Goal: Transaction & Acquisition: Purchase product/service

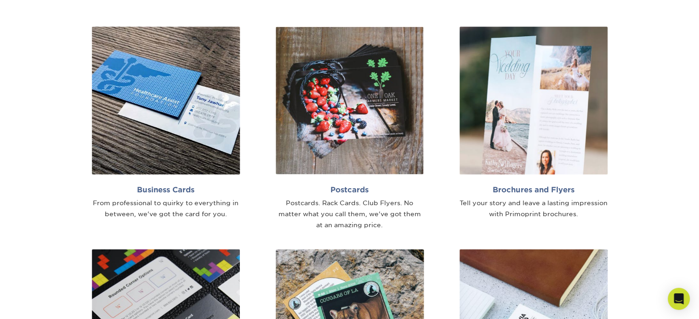
scroll to position [597, 0]
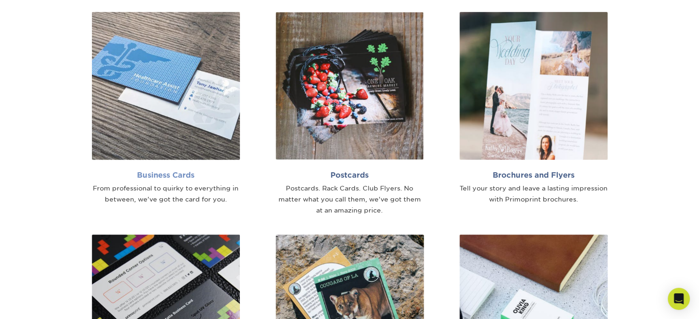
click at [186, 174] on h2 "Business Cards" at bounding box center [166, 175] width 148 height 9
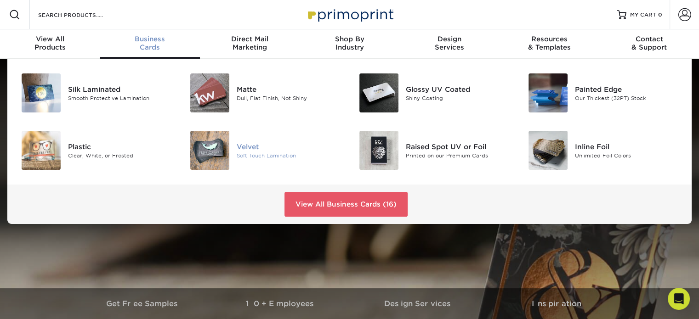
click at [257, 147] on div "Velvet" at bounding box center [290, 147] width 106 height 10
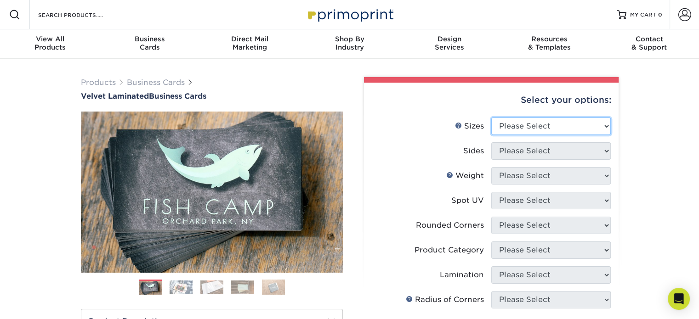
click at [603, 125] on select "Please Select 1.5" x 3.5" - Mini 1.75" x 3.5" - Mini 2" x 2" - Square 2" x 3" -…" at bounding box center [550, 126] width 119 height 17
select select "2.00x3.50"
click at [491, 118] on select "Please Select 1.5" x 3.5" - Mini 1.75" x 3.5" - Mini 2" x 2" - Square 2" x 3" -…" at bounding box center [550, 126] width 119 height 17
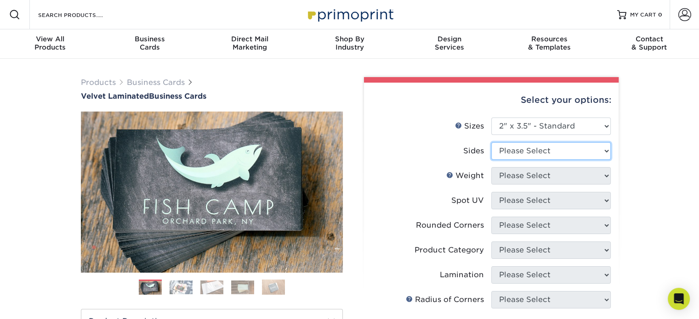
click at [593, 152] on select "Please Select Print Both Sides Print Front Only" at bounding box center [550, 150] width 119 height 17
select select "13abbda7-1d64-4f25-8bb2-c179b224825d"
click at [491, 142] on select "Please Select Print Both Sides Print Front Only" at bounding box center [550, 150] width 119 height 17
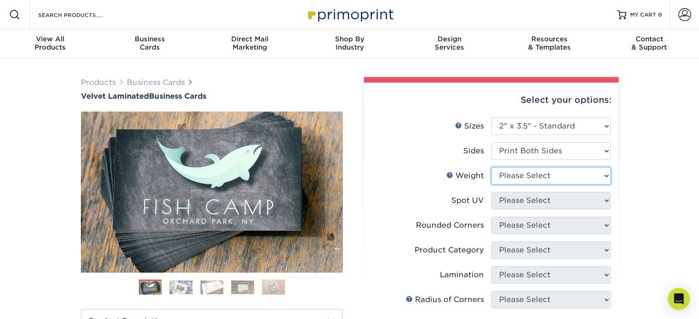
click at [602, 179] on select "Please Select 16PT" at bounding box center [550, 175] width 119 height 17
select select "16PT"
click at [491, 167] on select "Please Select 16PT" at bounding box center [550, 175] width 119 height 17
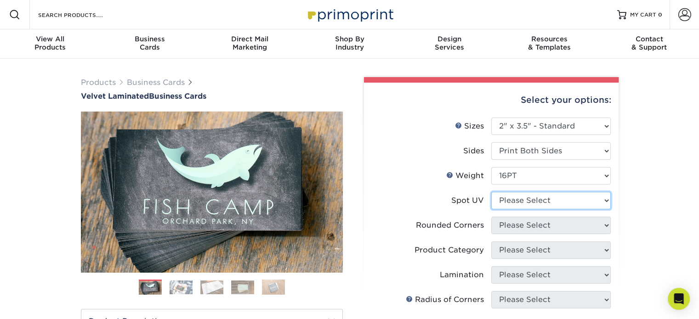
click at [585, 202] on select "Please Select No Spot UV Front and Back (Both Sides) Front Only Back Only" at bounding box center [550, 200] width 119 height 17
select select "3"
click at [491, 192] on select "Please Select No Spot UV Front and Back (Both Sides) Front Only Back Only" at bounding box center [550, 200] width 119 height 17
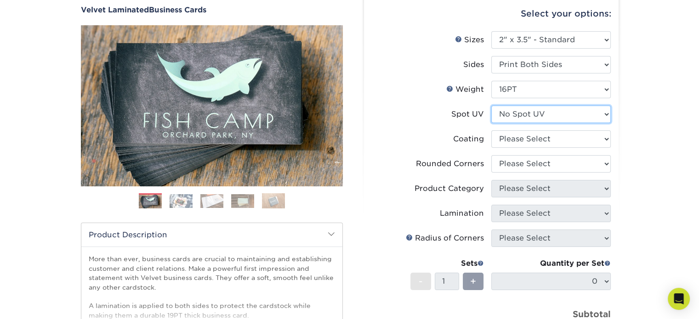
scroll to position [92, 0]
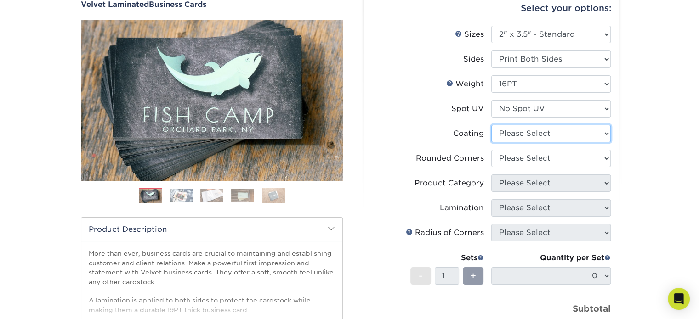
click at [602, 136] on select at bounding box center [550, 133] width 119 height 17
select select "3e7618de-abca-4bda-9f97-8b9129e913d8"
click at [491, 125] on select at bounding box center [550, 133] width 119 height 17
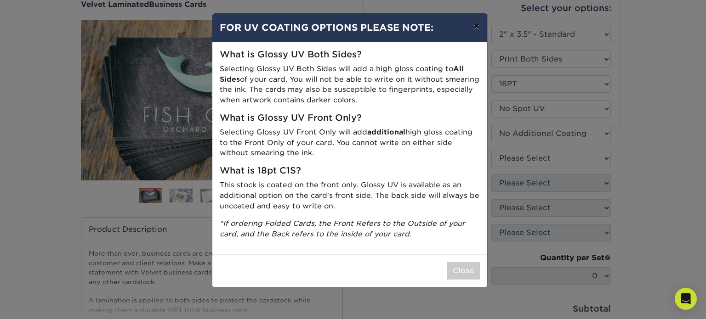
click at [477, 25] on button "×" at bounding box center [476, 26] width 21 height 26
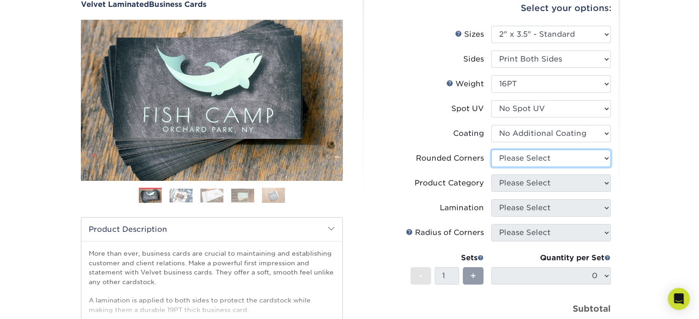
click at [587, 160] on select "Please Select Yes - Round 2 Corners Yes - Round 4 Corners No" at bounding box center [550, 158] width 119 height 17
select select "0"
click at [491, 150] on select "Please Select Yes - Round 2 Corners Yes - Round 4 Corners No" at bounding box center [550, 158] width 119 height 17
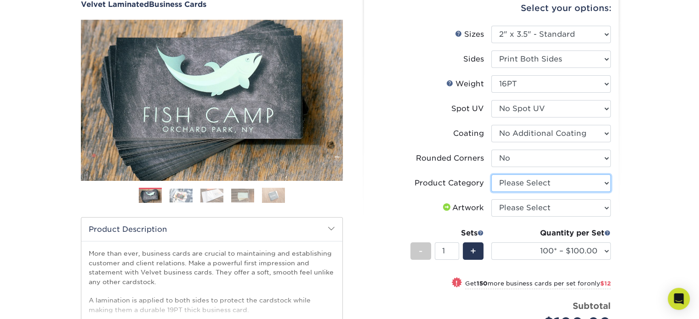
click at [592, 185] on select "Please Select Business Cards" at bounding box center [550, 183] width 119 height 17
select select "3b5148f1-0588-4f88-a218-97bcfdce65c1"
click at [491, 175] on select "Please Select Business Cards" at bounding box center [550, 183] width 119 height 17
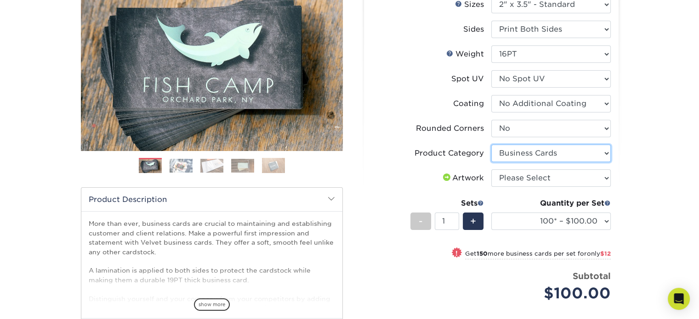
scroll to position [138, 0]
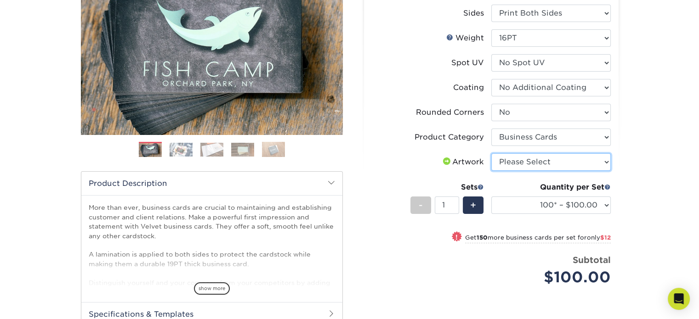
click at [585, 163] on select "Please Select I will upload files I need a design - $100" at bounding box center [550, 162] width 119 height 17
select select "upload"
click at [491, 154] on select "Please Select I will upload files I need a design - $100" at bounding box center [550, 162] width 119 height 17
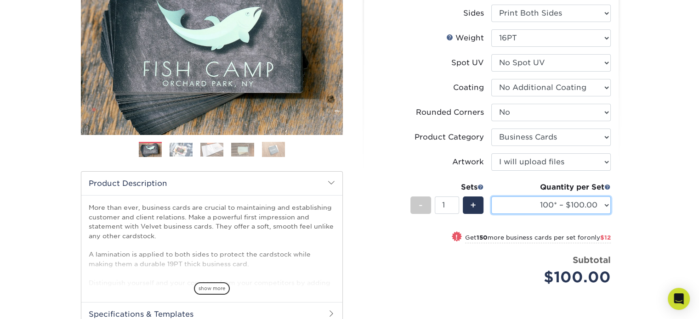
click at [603, 206] on select "100* – $100.00 250* – $112.00 500 – $120.00 1000 – $156.00 2500 – $307.00 5000 …" at bounding box center [550, 205] width 119 height 17
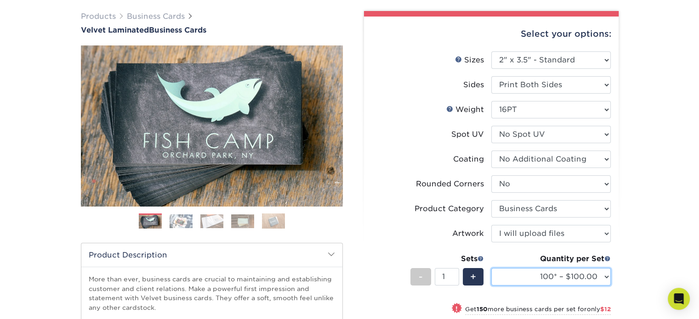
scroll to position [92, 0]
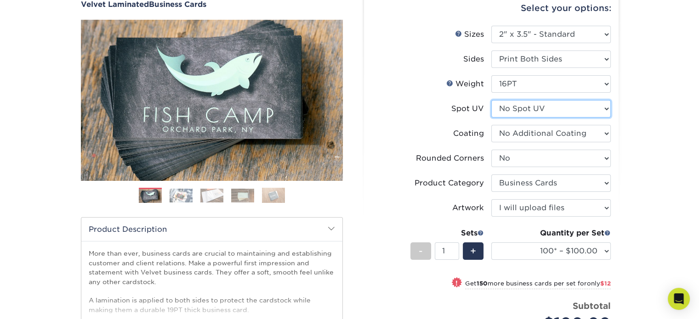
click at [607, 108] on select "Please Select No Spot UV Front and Back (Both Sides) Front Only Back Only" at bounding box center [550, 108] width 119 height 17
select select "1"
click at [491, 100] on select "Please Select No Spot UV Front and Back (Both Sides) Front Only Back Only" at bounding box center [550, 108] width 119 height 17
select select "-1"
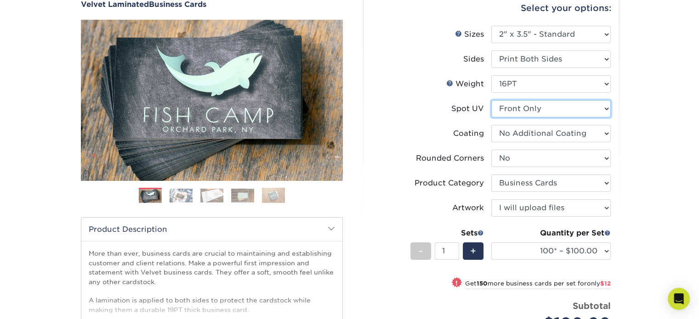
select select
select select "-1"
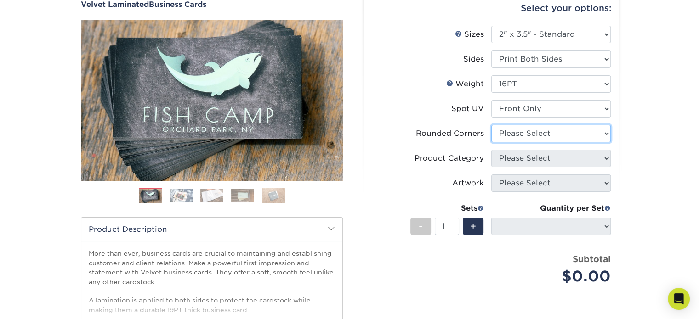
click at [603, 133] on select "Please Select Yes - Round 2 Corners Yes - Round 4 Corners No" at bounding box center [550, 133] width 119 height 17
select select "0"
click at [491, 125] on select "Please Select Yes - Round 2 Corners Yes - Round 4 Corners No" at bounding box center [550, 133] width 119 height 17
select select "-1"
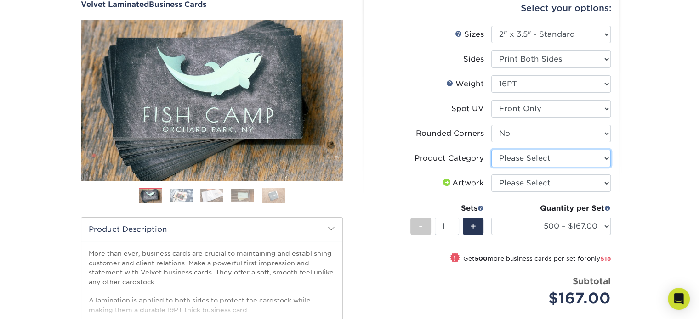
click at [597, 162] on select "Please Select Business Cards" at bounding box center [550, 158] width 119 height 17
select select "3b5148f1-0588-4f88-a218-97bcfdce65c1"
click at [491, 150] on select "Please Select Business Cards" at bounding box center [550, 158] width 119 height 17
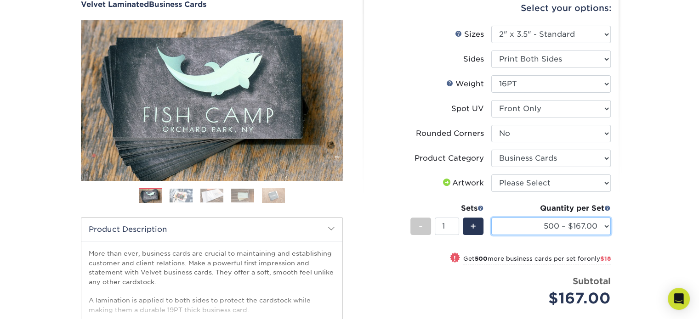
click at [608, 229] on select "500 – $167.00 1000 – $185.00 2500 – $439.00 5000 – $733.00 10000 – $1307.00" at bounding box center [550, 226] width 119 height 17
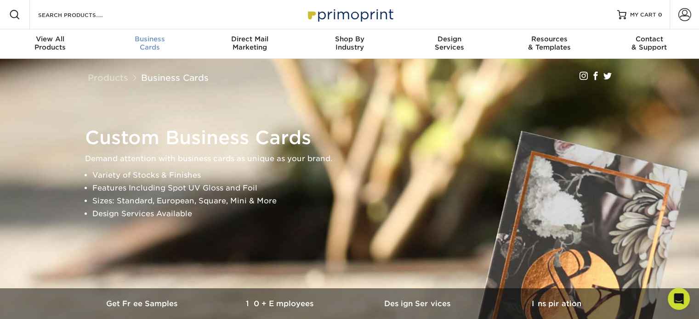
click at [147, 42] on span "Business" at bounding box center [150, 39] width 100 height 8
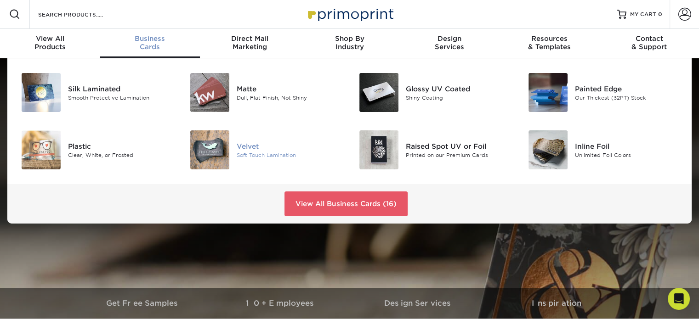
click at [257, 147] on div "Velvet" at bounding box center [290, 146] width 106 height 10
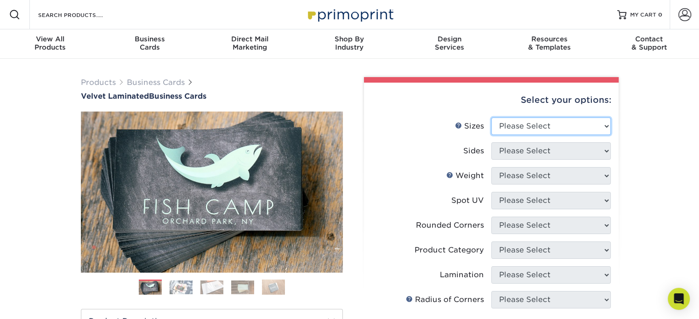
click at [605, 129] on select "Please Select 1.5" x 3.5" - Mini 1.75" x 3.5" - Mini 2" x 2" - Square 2" x 3" -…" at bounding box center [550, 126] width 119 height 17
select select "2.00x3.50"
click at [491, 118] on select "Please Select 1.5" x 3.5" - Mini 1.75" x 3.5" - Mini 2" x 2" - Square 2" x 3" -…" at bounding box center [550, 126] width 119 height 17
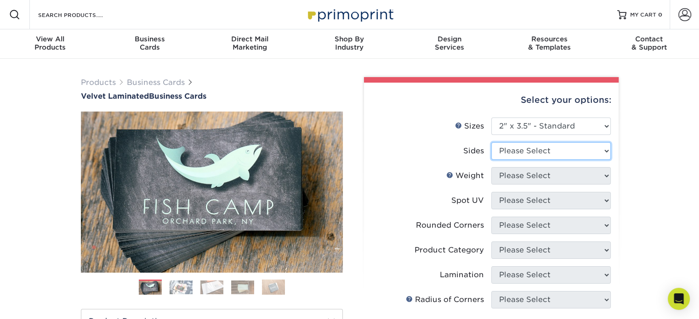
click at [591, 152] on select "Please Select Print Both Sides Print Front Only" at bounding box center [550, 150] width 119 height 17
click at [491, 142] on select "Please Select Print Both Sides Print Front Only" at bounding box center [550, 150] width 119 height 17
click at [600, 149] on select "Please Select Print Both Sides Print Front Only" at bounding box center [550, 150] width 119 height 17
select select "32d3c223-f82c-492b-b915-ba065a00862f"
click at [491, 142] on select "Please Select Print Both Sides Print Front Only" at bounding box center [550, 150] width 119 height 17
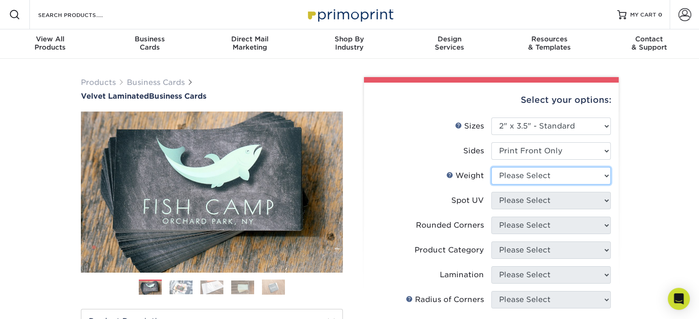
click at [588, 176] on select "Please Select 16PT" at bounding box center [550, 175] width 119 height 17
select select "16PT"
click at [491, 167] on select "Please Select 16PT" at bounding box center [550, 175] width 119 height 17
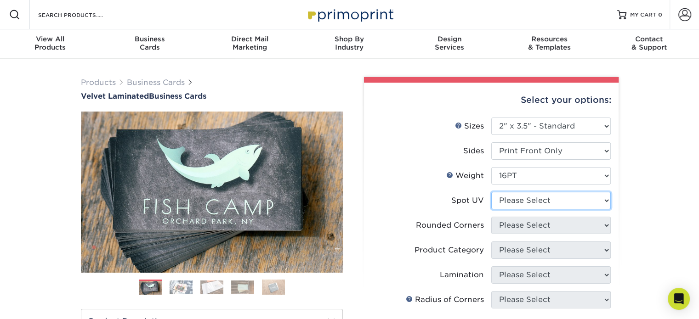
click at [593, 202] on select "Please Select No Spot UV Front Only" at bounding box center [550, 200] width 119 height 17
select select "3"
click at [491, 192] on select "Please Select No Spot UV Front Only" at bounding box center [550, 200] width 119 height 17
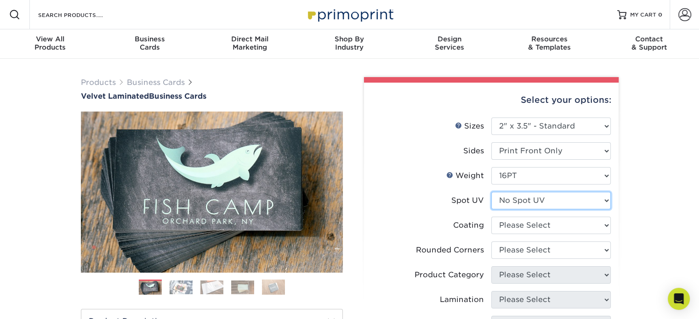
scroll to position [92, 0]
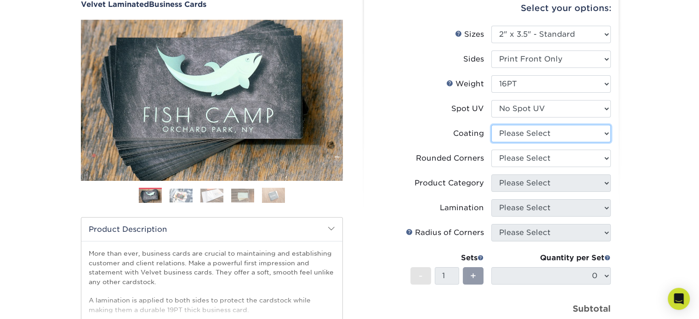
click at [565, 138] on select at bounding box center [550, 133] width 119 height 17
select select "3e7618de-abca-4bda-9f97-8b9129e913d8"
click at [491, 125] on select at bounding box center [550, 133] width 119 height 17
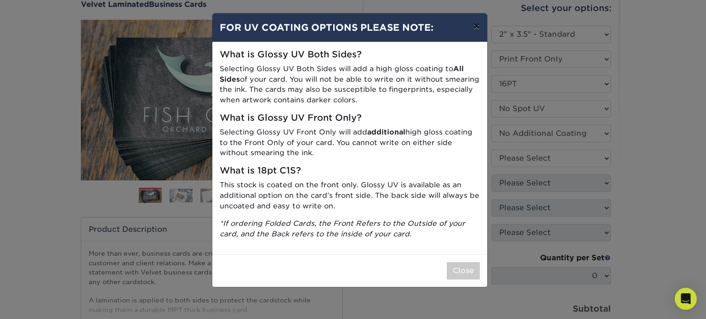
click at [476, 31] on button "×" at bounding box center [476, 26] width 21 height 26
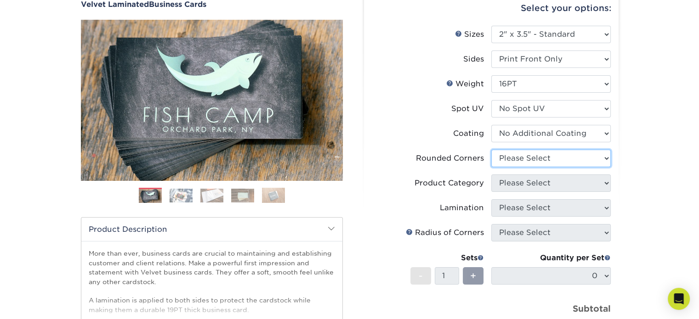
click at [566, 156] on select "Please Select Yes - Round 2 Corners Yes - Round 4 Corners No" at bounding box center [550, 158] width 119 height 17
select select "0"
click at [491, 150] on select "Please Select Yes - Round 2 Corners Yes - Round 4 Corners No" at bounding box center [550, 158] width 119 height 17
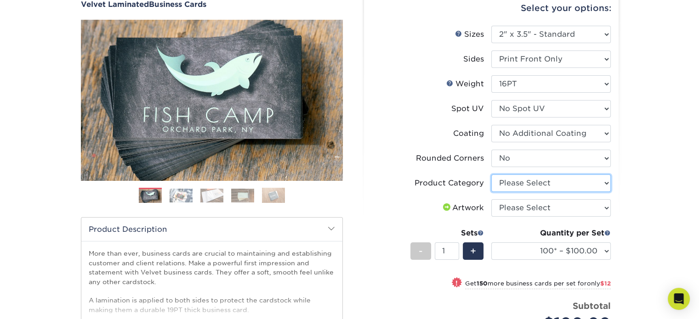
click at [604, 183] on select "Please Select Business Cards" at bounding box center [550, 183] width 119 height 17
select select "3b5148f1-0588-4f88-a218-97bcfdce65c1"
click at [491, 175] on select "Please Select Business Cards" at bounding box center [550, 183] width 119 height 17
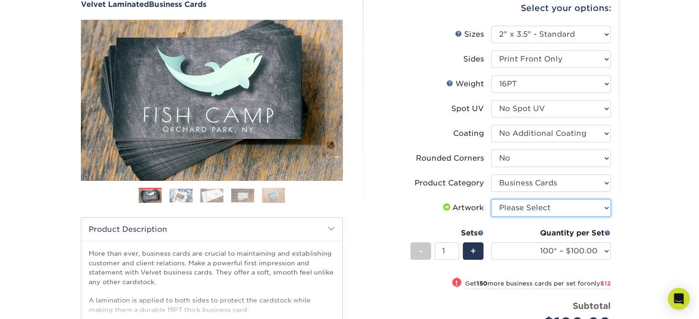
click at [603, 215] on select "Please Select I will upload files I need a design - $100" at bounding box center [550, 207] width 119 height 17
select select "upload"
click at [491, 199] on select "Please Select I will upload files I need a design - $100" at bounding box center [550, 207] width 119 height 17
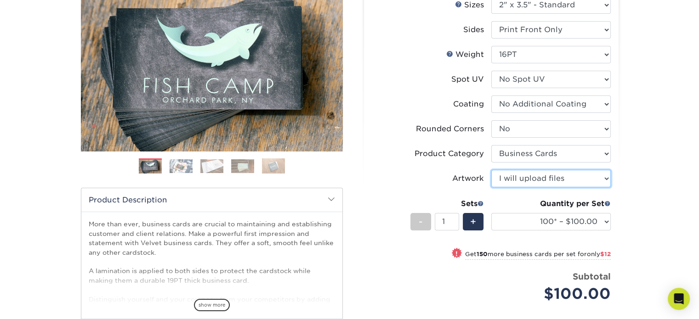
scroll to position [138, 0]
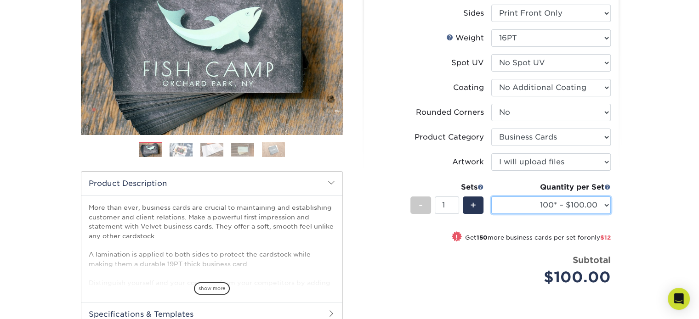
click at [607, 204] on select "100* – $100.00 250* – $112.00 500 – $120.00 1000 – $156.00 2500 – $307.00 5000 …" at bounding box center [550, 205] width 119 height 17
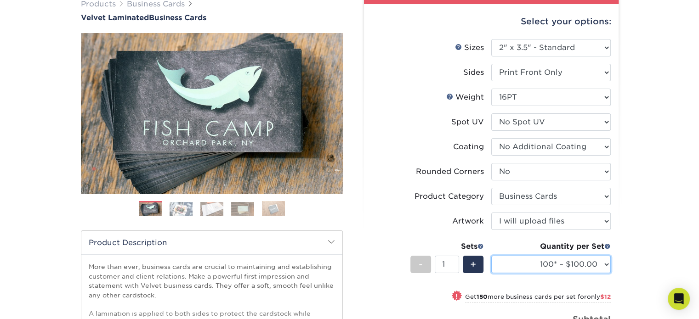
scroll to position [92, 0]
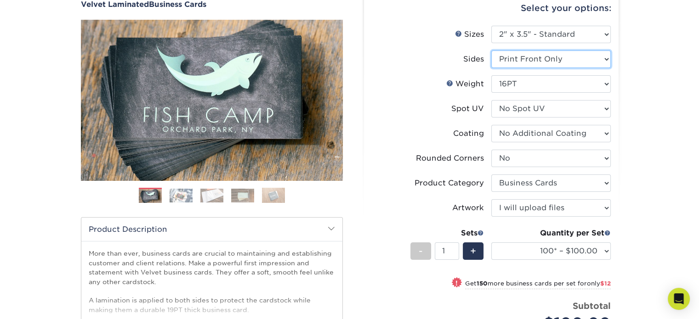
click at [607, 61] on select "Please Select Print Both Sides Print Front Only" at bounding box center [550, 59] width 119 height 17
select select "13abbda7-1d64-4f25-8bb2-c179b224825d"
click at [491, 51] on select "Please Select Print Both Sides Print Front Only" at bounding box center [550, 59] width 119 height 17
select select "-1"
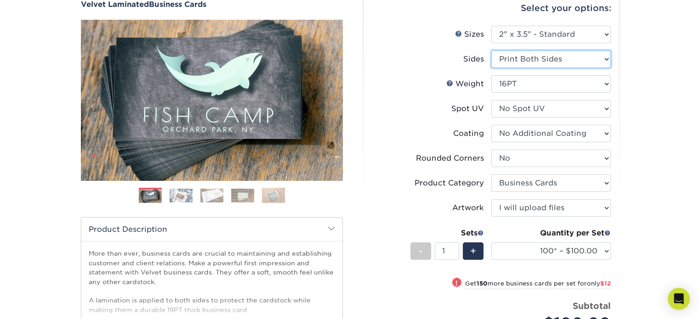
select select
select select "-1"
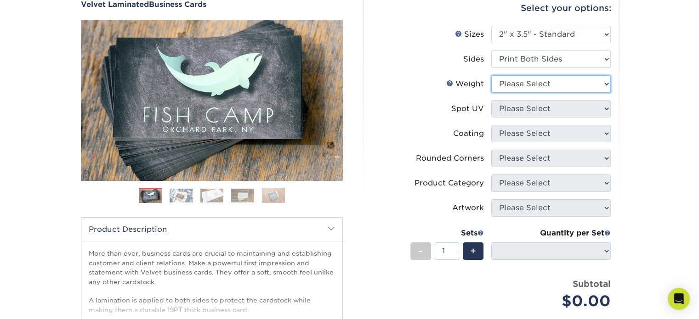
click at [597, 85] on select "Please Select 16PT" at bounding box center [550, 83] width 119 height 17
select select "16PT"
click at [491, 75] on select "Please Select 16PT" at bounding box center [550, 83] width 119 height 17
select select
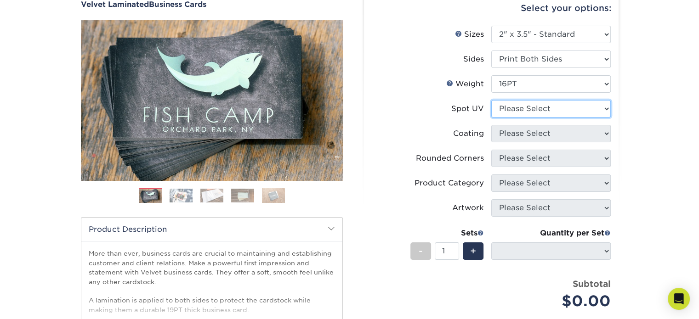
click at [603, 114] on select "Please Select No Spot UV Front and Back (Both Sides) Front Only Back Only" at bounding box center [550, 108] width 119 height 17
select select "3"
click at [491, 100] on select "Please Select No Spot UV Front and Back (Both Sides) Front Only Back Only" at bounding box center [550, 108] width 119 height 17
select select
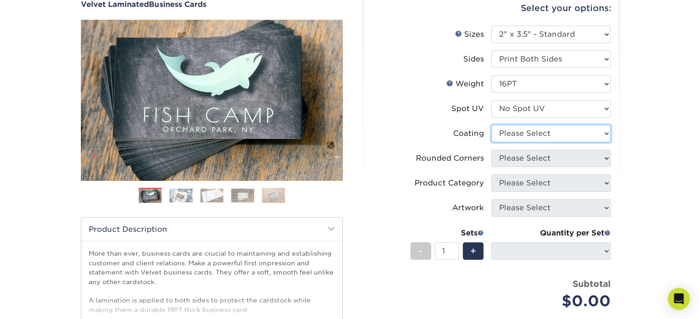
click at [577, 135] on select at bounding box center [550, 133] width 119 height 17
select select "3e7618de-abca-4bda-9f97-8b9129e913d8"
click at [491, 125] on select at bounding box center [550, 133] width 119 height 17
select select
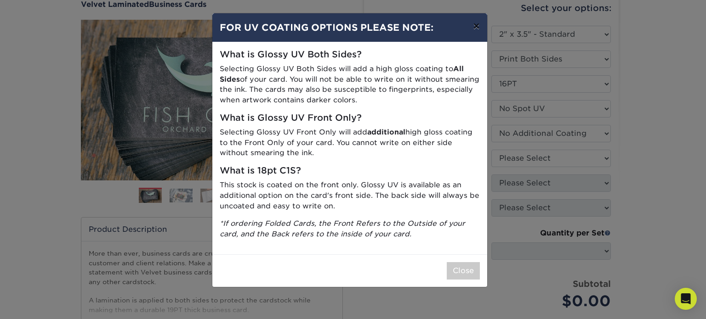
click at [474, 30] on button "×" at bounding box center [476, 26] width 21 height 26
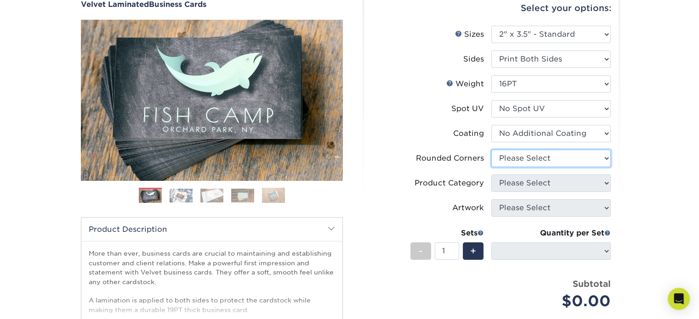
click at [602, 161] on select "Please Select Yes - Round 2 Corners Yes - Round 4 Corners No" at bounding box center [550, 158] width 119 height 17
select select "0"
click at [491, 150] on select "Please Select Yes - Round 2 Corners Yes - Round 4 Corners No" at bounding box center [550, 158] width 119 height 17
select select "-1"
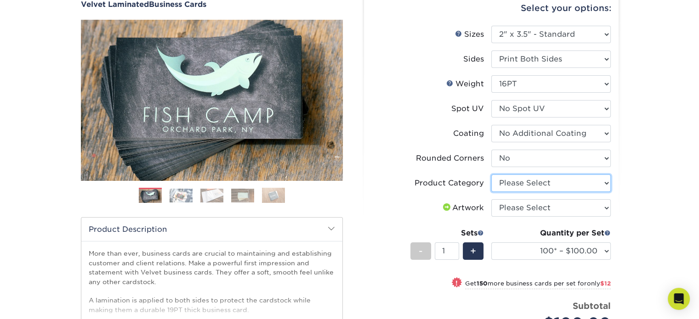
click at [606, 184] on select "Please Select Business Cards" at bounding box center [550, 183] width 119 height 17
select select "3b5148f1-0588-4f88-a218-97bcfdce65c1"
click at [491, 175] on select "Please Select Business Cards" at bounding box center [550, 183] width 119 height 17
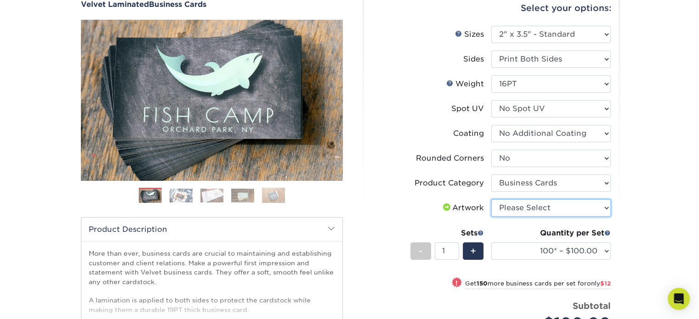
click at [606, 205] on select "Please Select I will upload files I need a design - $100" at bounding box center [550, 207] width 119 height 17
select select "upload"
click at [491, 199] on select "Please Select I will upload files I need a design - $100" at bounding box center [550, 207] width 119 height 17
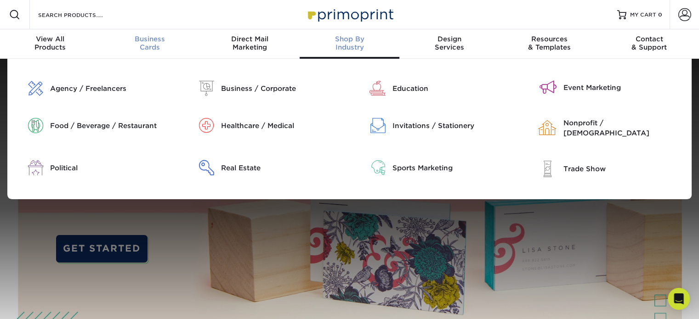
click at [148, 38] on span "Business" at bounding box center [150, 39] width 100 height 8
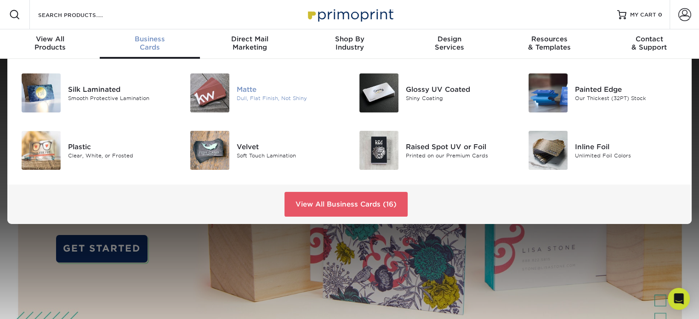
click at [250, 87] on div "Matte" at bounding box center [290, 89] width 106 height 10
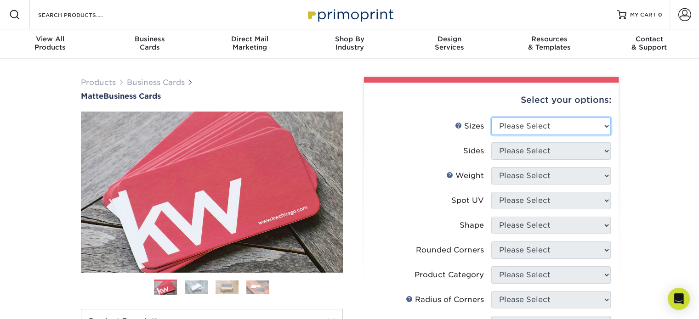
click at [601, 129] on select "Please Select 1.5" x 3.5" - Mini 1.75" x 3.5" - Mini 2" x 2" - Square 2" x 3" -…" at bounding box center [550, 126] width 119 height 17
select select "2.00x3.50"
click at [491, 118] on select "Please Select 1.5" x 3.5" - Mini 1.75" x 3.5" - Mini 2" x 2" - Square 2" x 3" -…" at bounding box center [550, 126] width 119 height 17
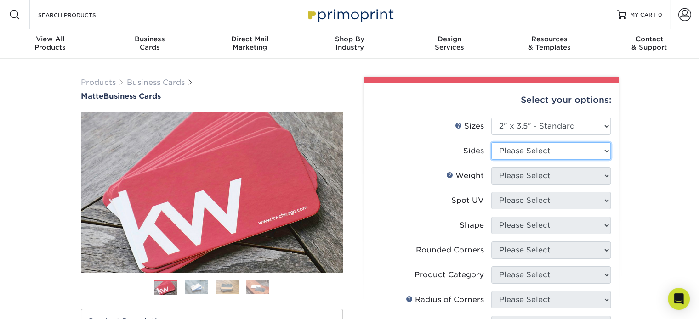
click at [607, 155] on select "Please Select Print Both Sides Print Front Only" at bounding box center [550, 150] width 119 height 17
select select "13abbda7-1d64-4f25-8bb2-c179b224825d"
click at [491, 142] on select "Please Select Print Both Sides Print Front Only" at bounding box center [550, 150] width 119 height 17
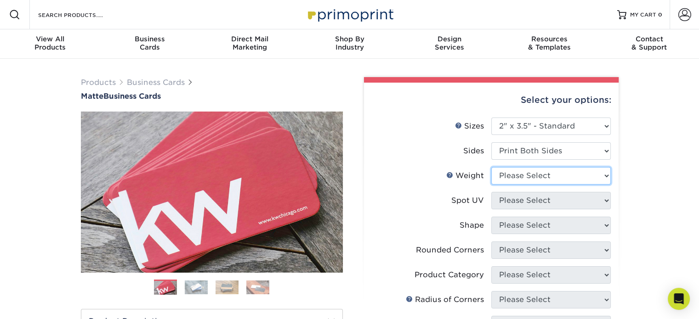
click at [601, 180] on select "Please Select 16PT 14PT" at bounding box center [550, 175] width 119 height 17
select select "16PT"
click at [491, 167] on select "Please Select 16PT 14PT" at bounding box center [550, 175] width 119 height 17
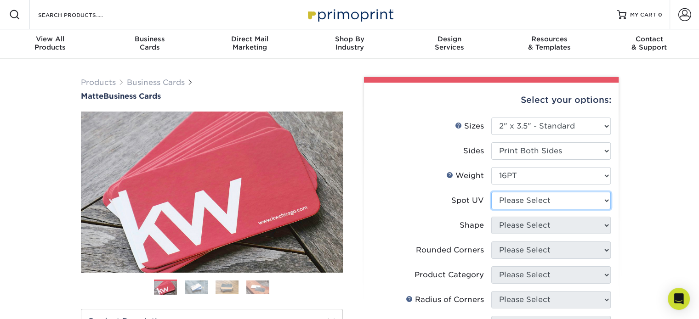
click at [601, 202] on select "Please Select No Spot UV Front and Back (Both Sides) Front Only Back Only" at bounding box center [550, 200] width 119 height 17
select select "3"
click at [491, 192] on select "Please Select No Spot UV Front and Back (Both Sides) Front Only Back Only" at bounding box center [550, 200] width 119 height 17
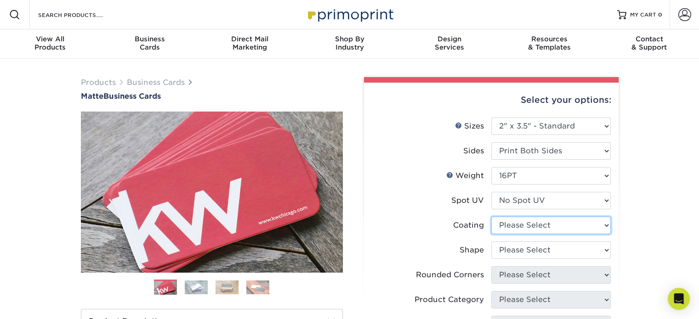
click at [605, 226] on select at bounding box center [550, 225] width 119 height 17
select select "121bb7b5-3b4d-429f-bd8d-bbf80e953313"
click at [491, 217] on select at bounding box center [550, 225] width 119 height 17
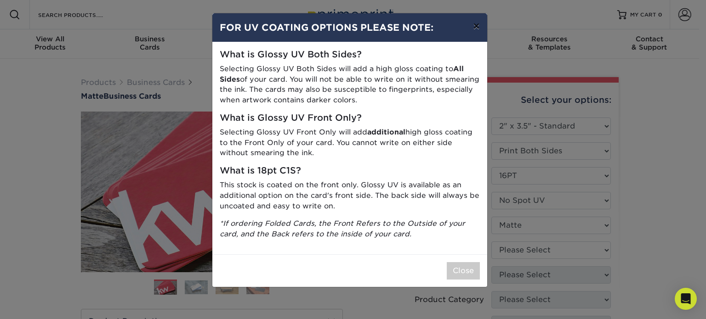
click at [471, 28] on button "×" at bounding box center [476, 26] width 21 height 26
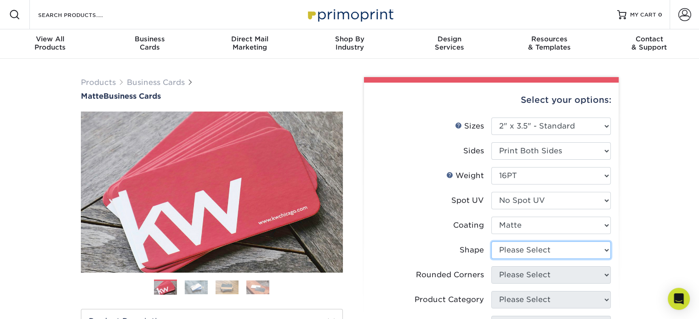
click at [604, 248] on select "Please Select Standard Oval" at bounding box center [550, 250] width 119 height 17
select select "standard"
click at [491, 242] on select "Please Select Standard Oval" at bounding box center [550, 250] width 119 height 17
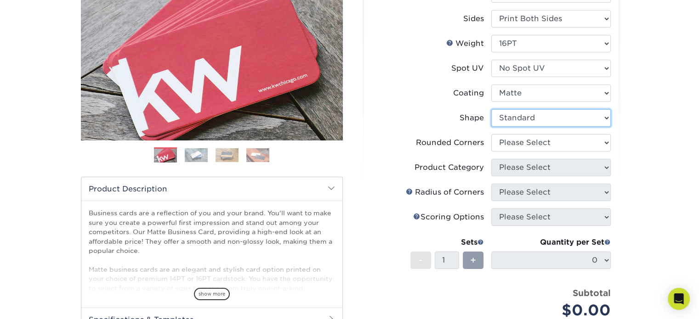
scroll to position [138, 0]
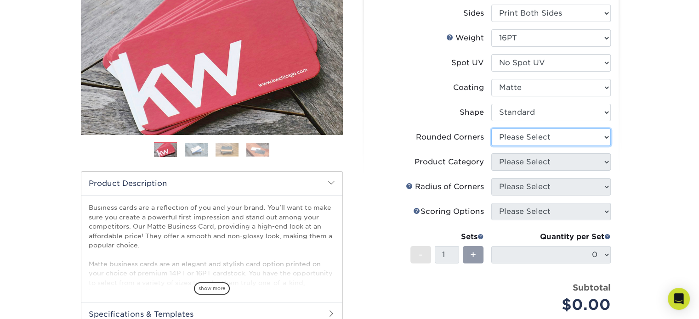
drag, startPoint x: 604, startPoint y: 136, endPoint x: 604, endPoint y: 141, distance: 5.5
click at [604, 136] on select "Please Select Yes - Round 2 Corners Yes - Round 4 Corners No" at bounding box center [550, 137] width 119 height 17
select select "0"
click at [491, 129] on select "Please Select Yes - Round 2 Corners Yes - Round 4 Corners No" at bounding box center [550, 137] width 119 height 17
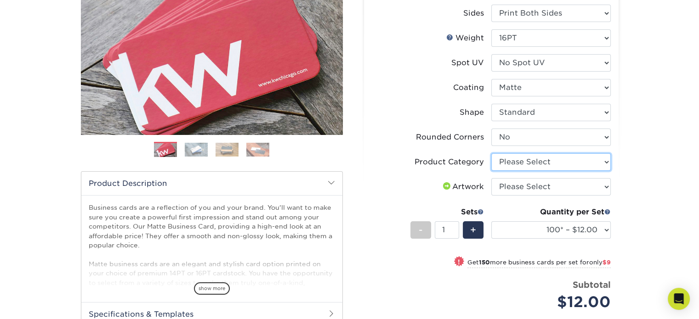
click at [600, 165] on select "Please Select Business Cards" at bounding box center [550, 162] width 119 height 17
select select "3b5148f1-0588-4f88-a218-97bcfdce65c1"
click at [491, 154] on select "Please Select Business Cards" at bounding box center [550, 162] width 119 height 17
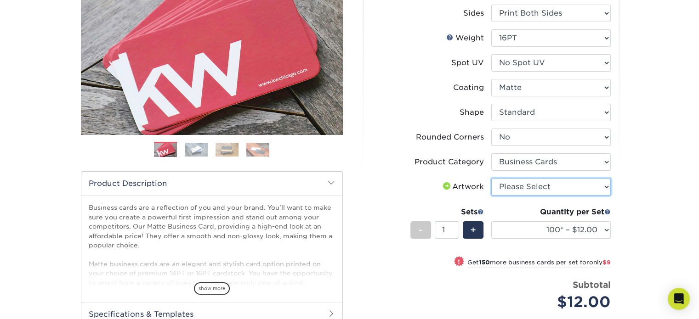
click at [602, 189] on select "Please Select I will upload files I need a design - $100" at bounding box center [550, 186] width 119 height 17
select select "upload"
click at [491, 178] on select "Please Select I will upload files I need a design - $100" at bounding box center [550, 186] width 119 height 17
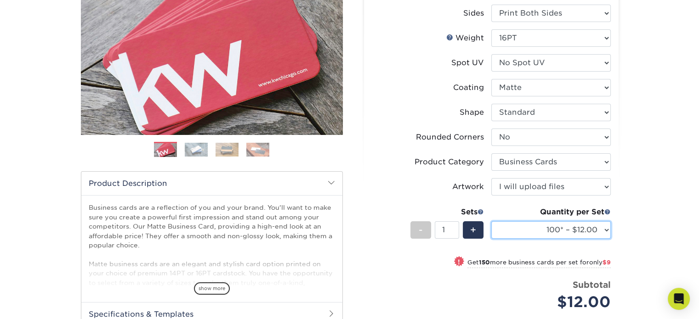
click at [601, 231] on select "100* – $12.00 250* – $21.00 500 – $42.00 1000 – $53.00 2500 – $95.00 5000 – $18…" at bounding box center [550, 230] width 119 height 17
click at [644, 216] on div "Products Business Cards Matte Business Cards Previous Next 100 $ 9" at bounding box center [349, 194] width 699 height 547
click at [605, 234] on select "100* – $12.00 250* – $21.00 500 – $42.00 1000 – $53.00 2500 – $95.00 5000 – $18…" at bounding box center [550, 230] width 119 height 17
click at [669, 202] on div "Products Business Cards Matte Business Cards Previous Next 100 $ 9" at bounding box center [349, 194] width 699 height 547
click at [221, 152] on img at bounding box center [227, 150] width 23 height 14
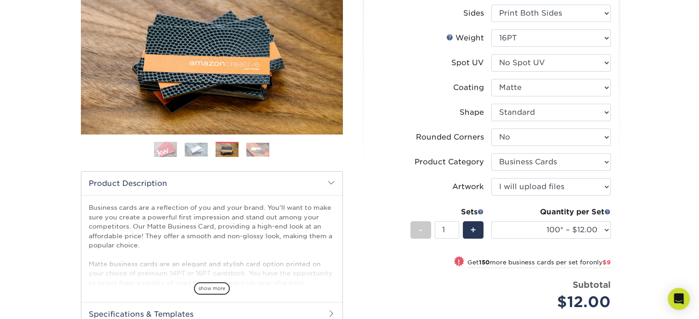
click at [253, 149] on img at bounding box center [257, 150] width 23 height 14
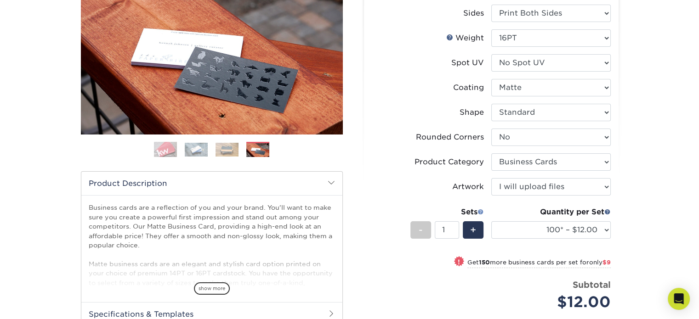
click at [480, 213] on span at bounding box center [481, 212] width 6 height 6
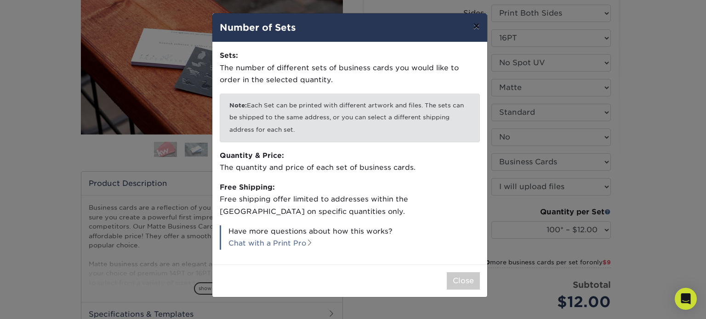
click at [480, 26] on button "×" at bounding box center [476, 26] width 21 height 26
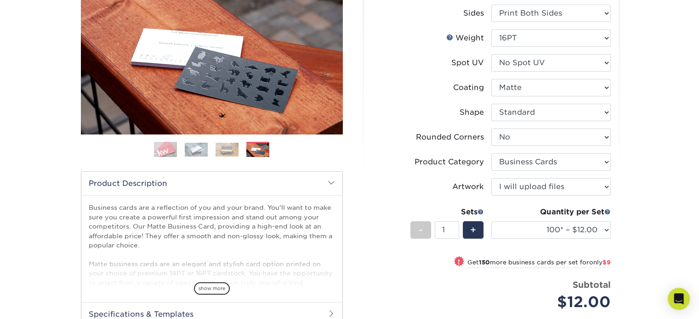
scroll to position [0, 0]
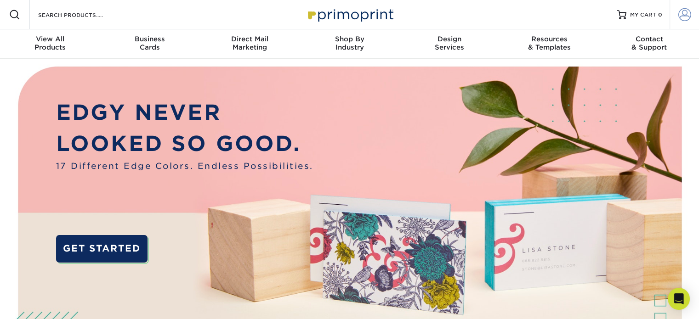
click at [688, 14] on span at bounding box center [684, 14] width 13 height 13
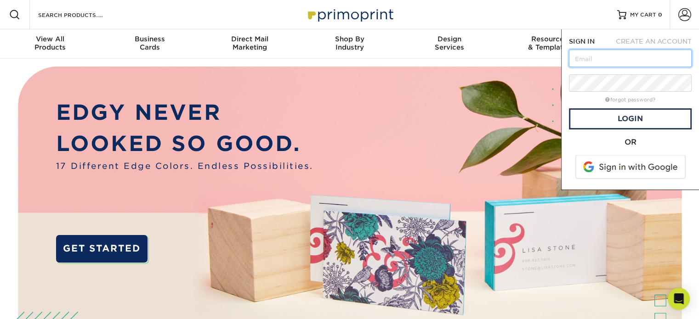
click at [626, 54] on input "text" at bounding box center [630, 58] width 123 height 17
type input "[EMAIL_ADDRESS][DOMAIN_NAME]"
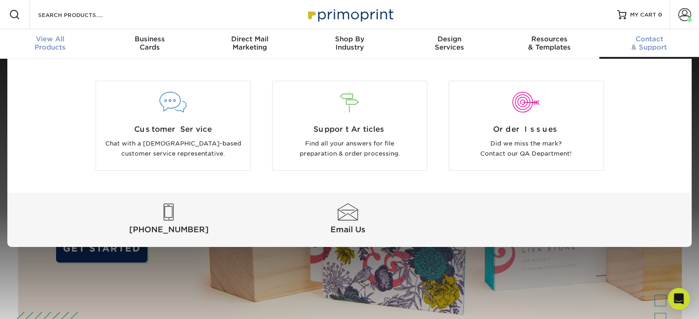
scroll to position [0, 0]
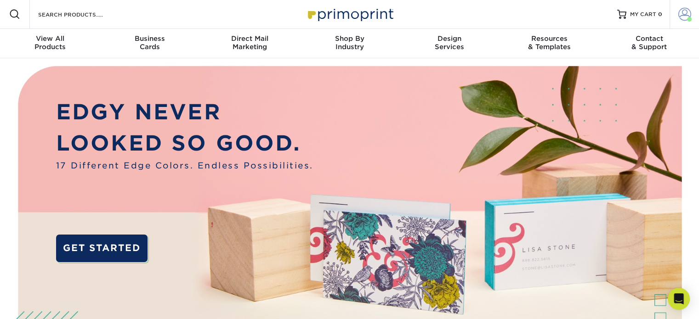
click at [685, 15] on span at bounding box center [684, 14] width 13 height 13
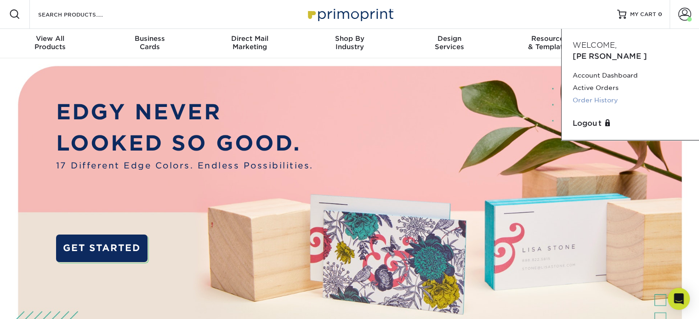
click at [603, 94] on link "Order History" at bounding box center [630, 100] width 115 height 12
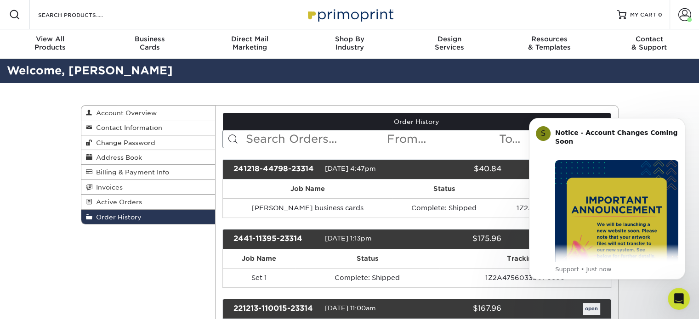
click at [441, 169] on div "$40.84" at bounding box center [459, 170] width 98 height 12
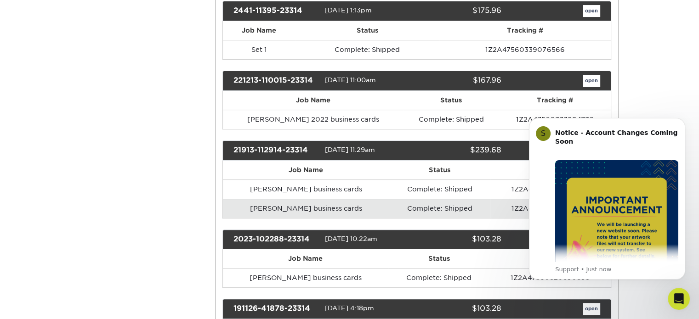
scroll to position [230, 0]
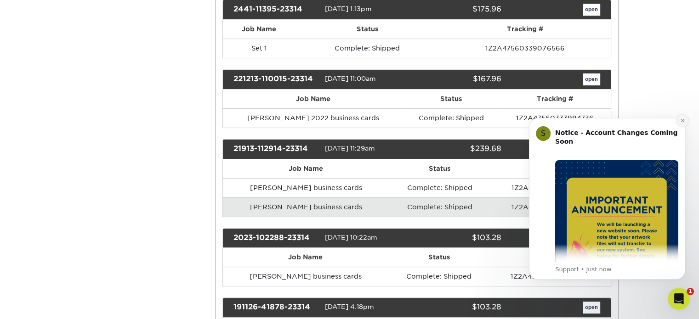
click at [682, 119] on icon "Dismiss notification" at bounding box center [682, 120] width 5 height 5
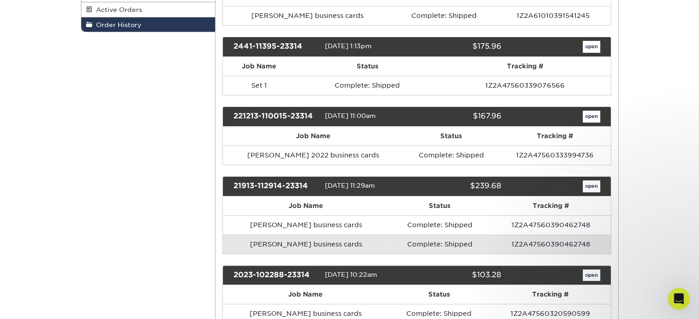
scroll to position [138, 0]
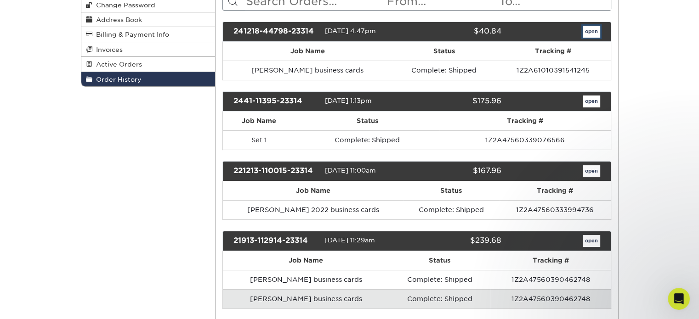
click at [591, 26] on link "open" at bounding box center [591, 32] width 17 height 12
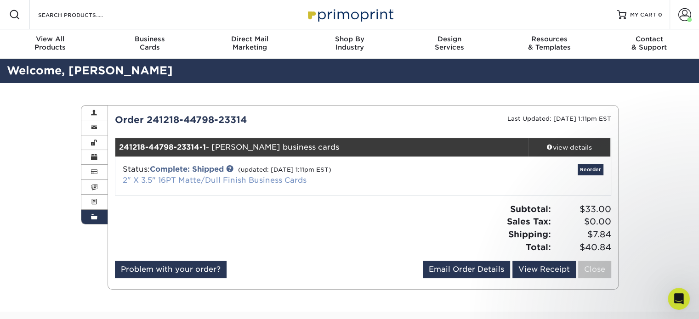
click at [209, 180] on link "2" X 3.5" 16PT Matte/Dull Finish Business Cards" at bounding box center [215, 180] width 184 height 9
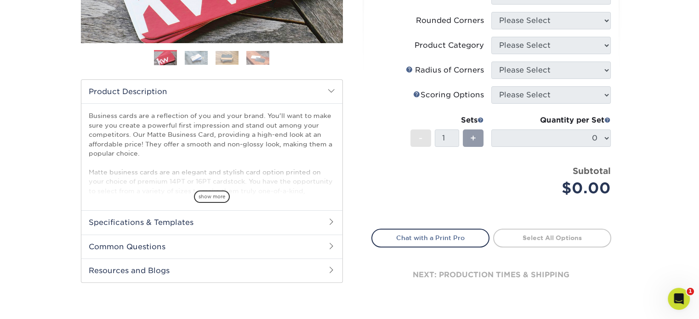
scroll to position [46, 0]
